Goal: Information Seeking & Learning: Understand process/instructions

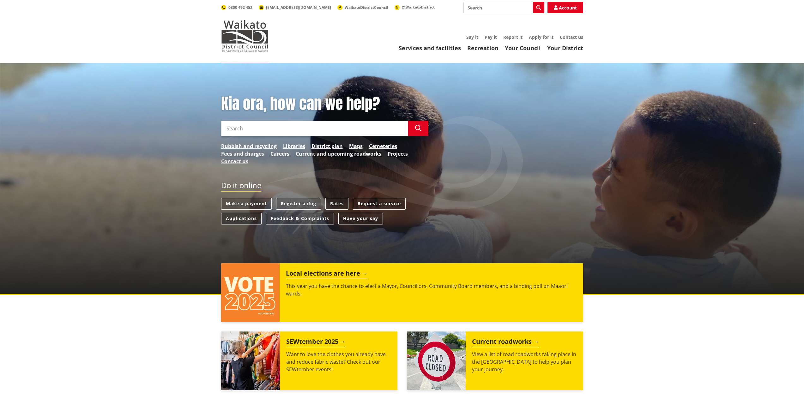
click at [228, 219] on link "Applications" at bounding box center [241, 219] width 40 height 12
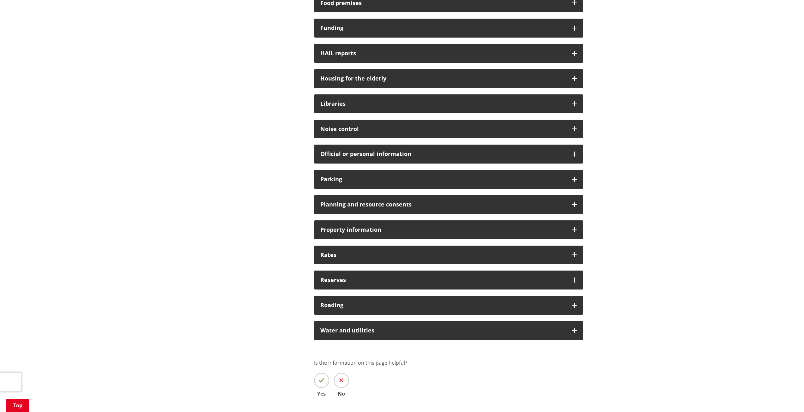
scroll to position [411, 0]
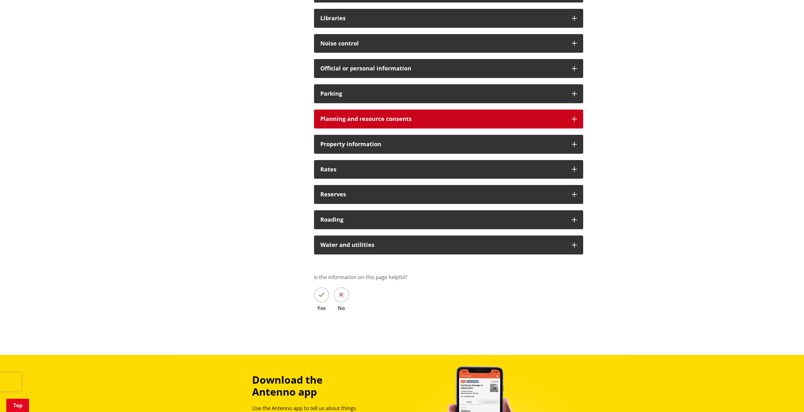
click at [576, 123] on div "Planning and resource consents" at bounding box center [448, 119] width 269 height 19
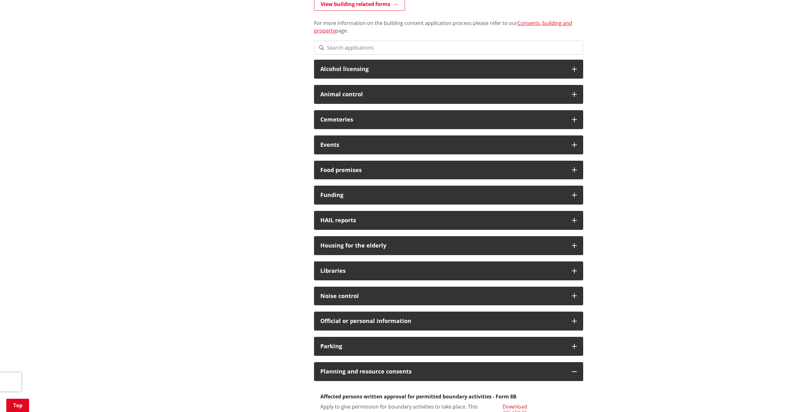
scroll to position [0, 0]
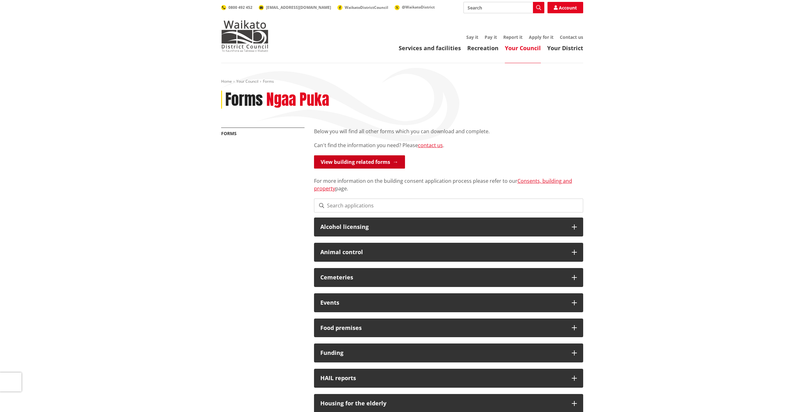
click at [381, 168] on link "View building related forms" at bounding box center [359, 161] width 91 height 13
click at [528, 180] on link "Consents, building and property" at bounding box center [443, 184] width 258 height 15
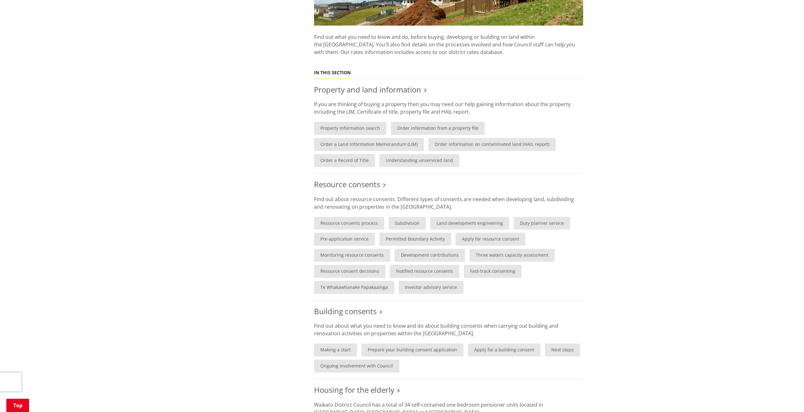
scroll to position [442, 0]
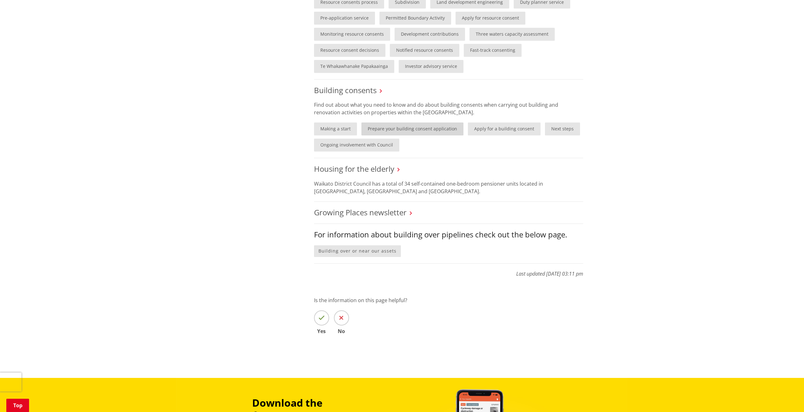
click at [399, 131] on link "Prepare your building consent application" at bounding box center [412, 129] width 102 height 13
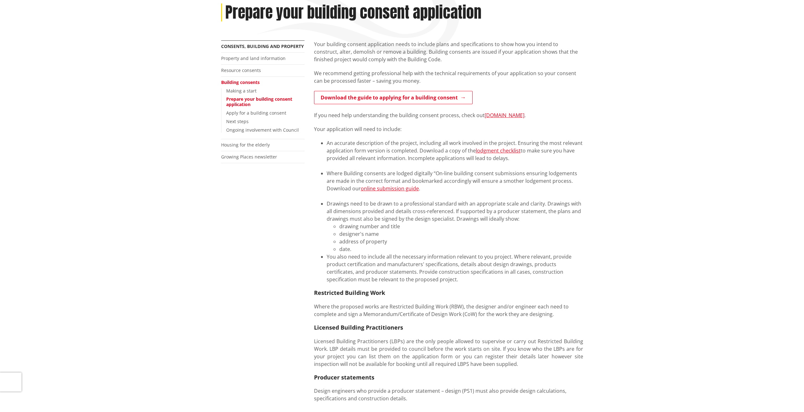
scroll to position [32, 0]
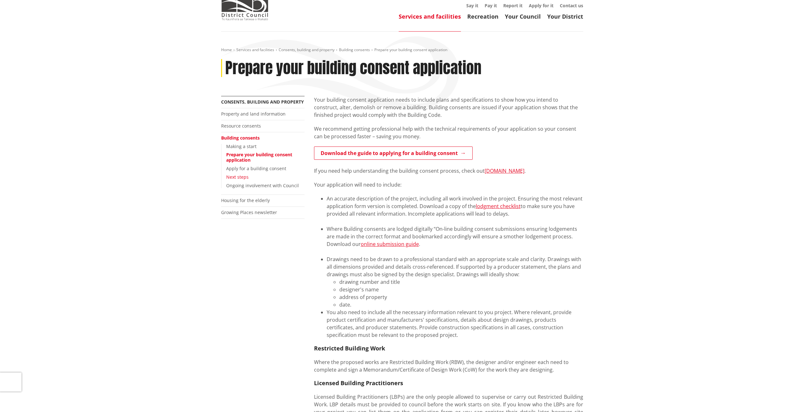
click at [235, 178] on link "Next steps" at bounding box center [237, 177] width 22 height 6
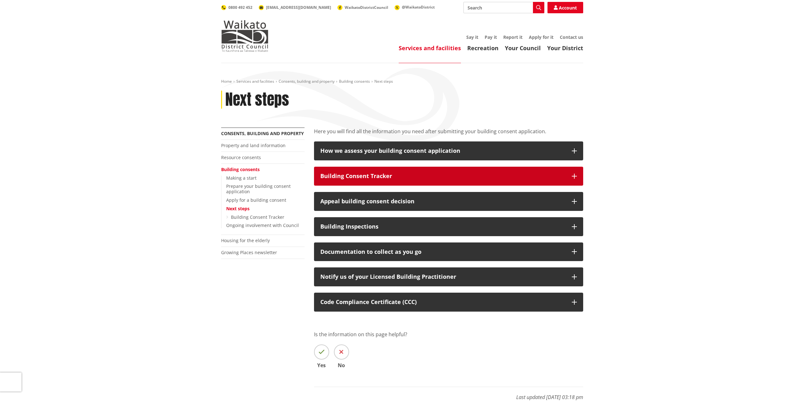
click at [544, 178] on div "Building Consent Tracker" at bounding box center [442, 176] width 245 height 6
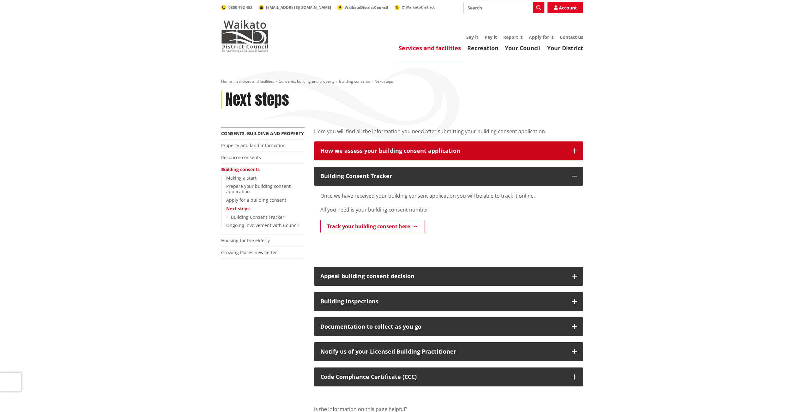
click at [543, 150] on div "How we assess your building consent application" at bounding box center [442, 151] width 245 height 6
